Goal: Information Seeking & Learning: Find specific page/section

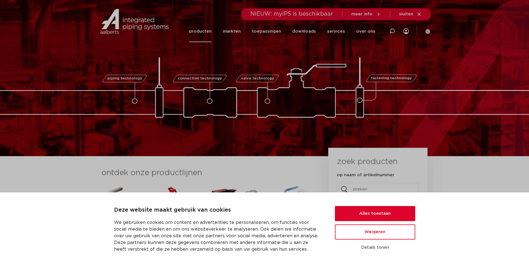
click at [211, 30] on link "producten" at bounding box center [200, 31] width 23 height 21
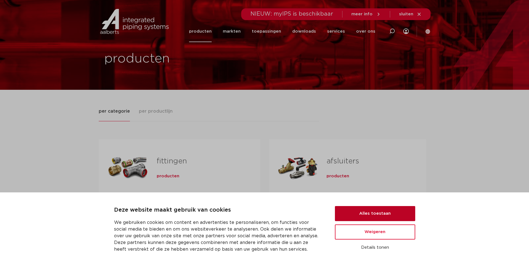
click at [364, 213] on button "Alles toestaan" at bounding box center [375, 213] width 80 height 15
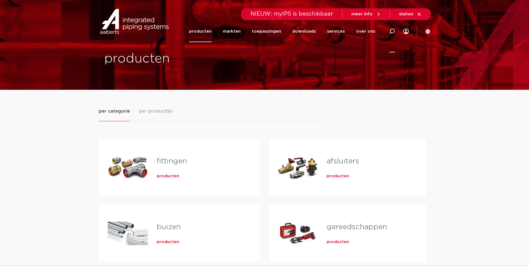
click at [393, 31] on icon at bounding box center [392, 31] width 6 height 6
type input "shurjoint"
click button "Zoeken" at bounding box center [0, 0] width 0 height 0
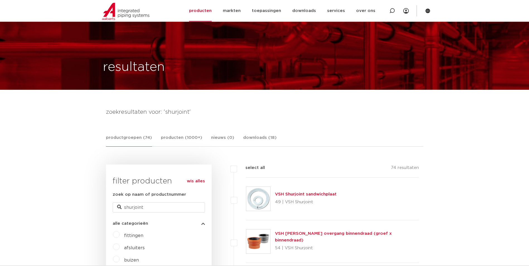
scroll to position [139, 0]
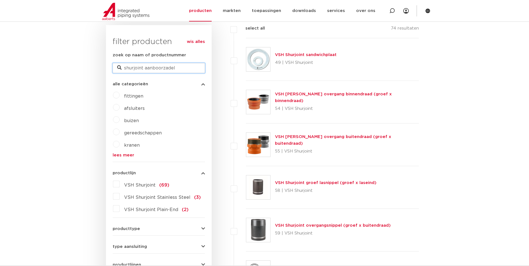
type input "shurjoint aanboorzadel"
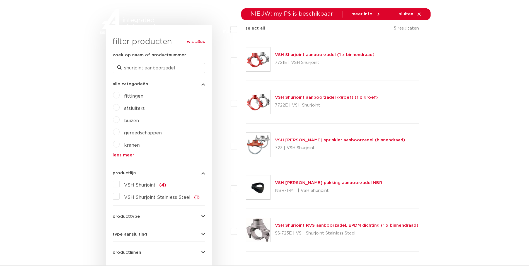
scroll to position [139, 0]
type input "shurjoint aanboorzadel mf"
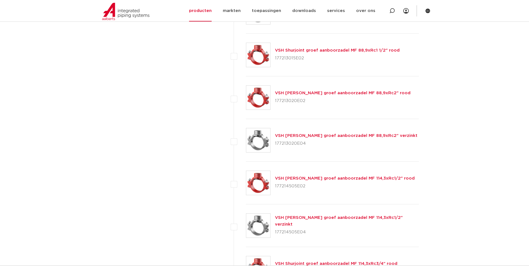
scroll to position [1393, 0]
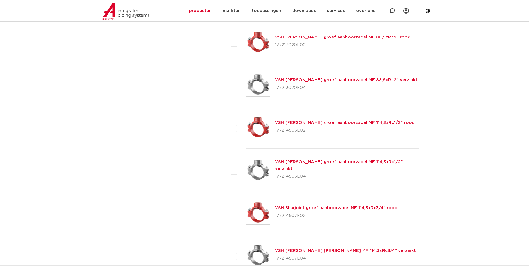
click at [314, 125] on link "VSH Shurjoint groef aanboorzadel MF 114,3xRc1/2" rood" at bounding box center [345, 122] width 140 height 4
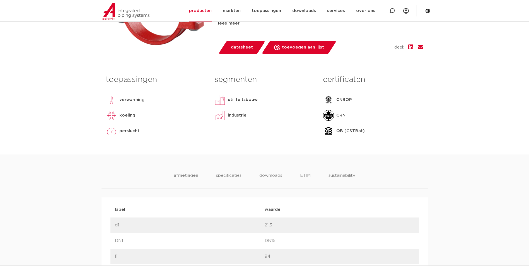
scroll to position [195, 0]
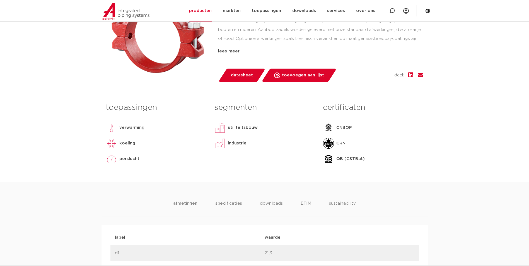
click at [225, 207] on li "specificaties" at bounding box center [228, 208] width 27 height 16
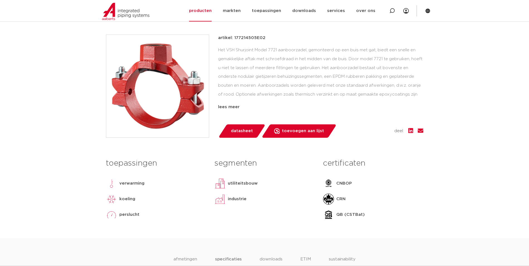
scroll to position [111, 0]
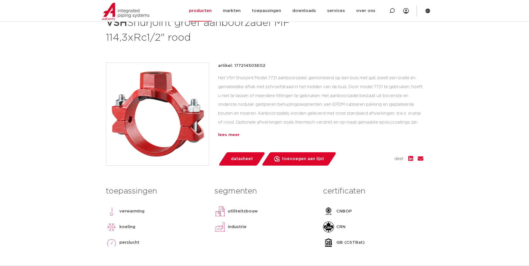
click at [232, 134] on div "lees meer" at bounding box center [320, 135] width 205 height 7
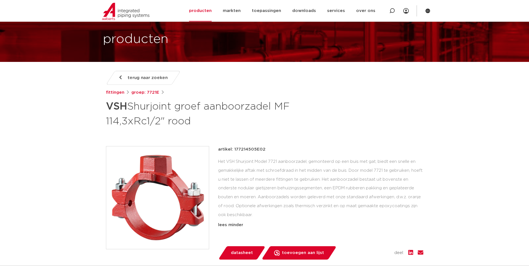
scroll to position [0, 0]
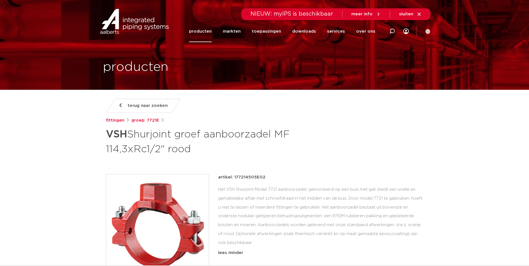
click at [207, 32] on link "producten" at bounding box center [200, 31] width 23 height 21
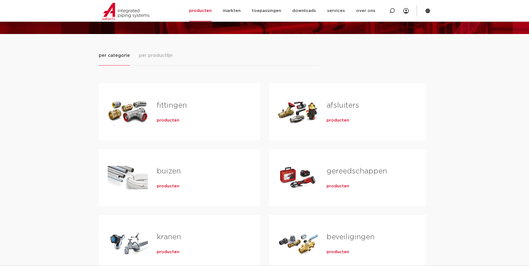
scroll to position [56, 0]
click at [216, 109] on h2 "fittingen" at bounding box center [200, 106] width 86 height 13
click at [173, 120] on span "producten" at bounding box center [168, 121] width 23 height 6
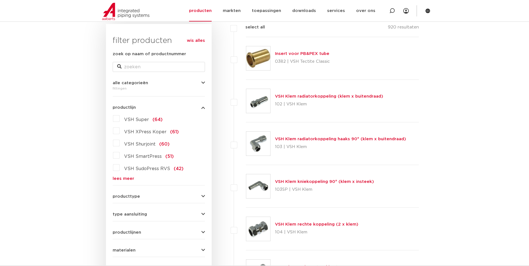
scroll to position [111, 0]
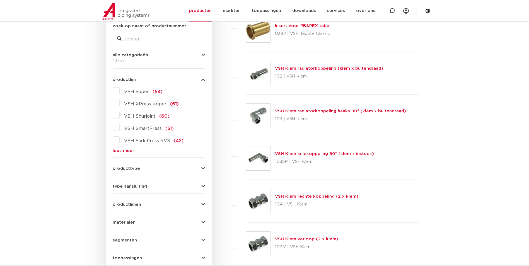
click at [120, 92] on label "VSH Super (64)" at bounding box center [141, 90] width 43 height 9
click at [0, 0] on input "VSH Super (64)" at bounding box center [0, 0] width 0 height 0
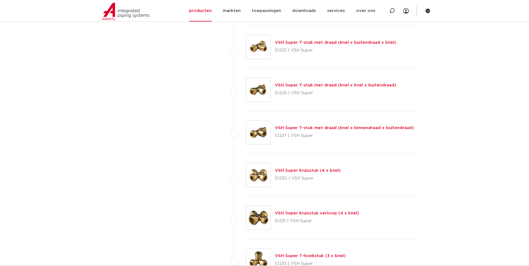
scroll to position [1003, 0]
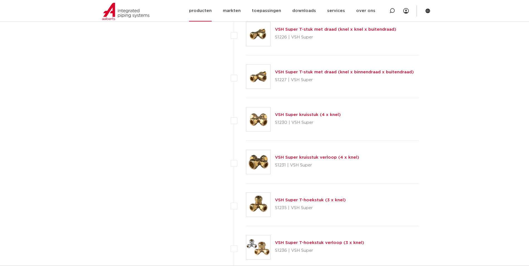
click at [1, 5] on section "Zoeken NIEUW: myIPS is beschikbaar meer info sluiten producten markten toepassi…" at bounding box center [264, 10] width 529 height 21
